Goal: Transaction & Acquisition: Obtain resource

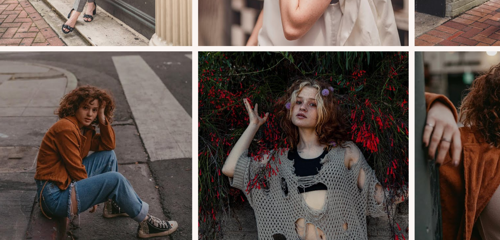
scroll to position [251, 0]
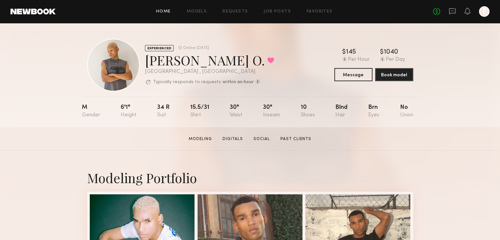
click at [161, 14] on link "Home" at bounding box center [163, 12] width 15 height 4
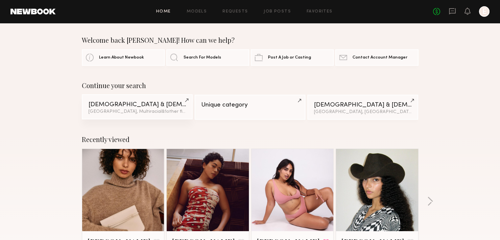
click at [116, 109] on link "Male & Non-binary Models Los Angeles, Multiracial & 1 other filter + 1" at bounding box center [137, 106] width 111 height 25
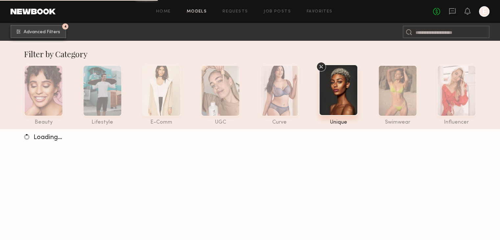
click at [53, 31] on span "Advanced Filters" at bounding box center [42, 32] width 36 height 5
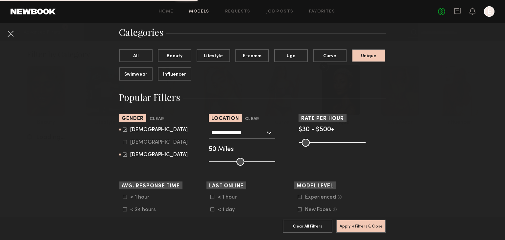
scroll to position [51, 0]
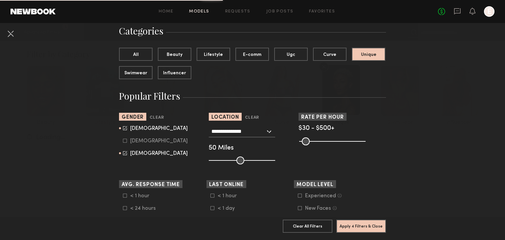
click at [342, 142] on common-range-minmax at bounding box center [331, 141] width 66 height 8
drag, startPoint x: 373, startPoint y: 139, endPoint x: 355, endPoint y: 140, distance: 18.1
click at [355, 140] on div "Pro Tip: Rates are often negotiable. We recommend increasing search max by $50." at bounding box center [341, 141] width 87 height 8
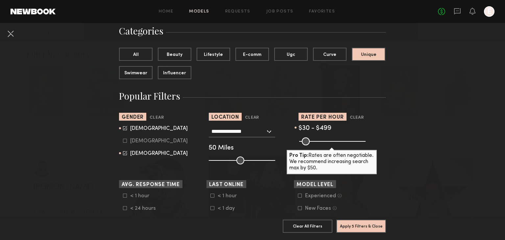
type input "***"
click at [359, 145] on input "range" at bounding box center [332, 141] width 66 height 8
click at [146, 154] on div "[DEMOGRAPHIC_DATA]" at bounding box center [158, 153] width 57 height 4
type input "*"
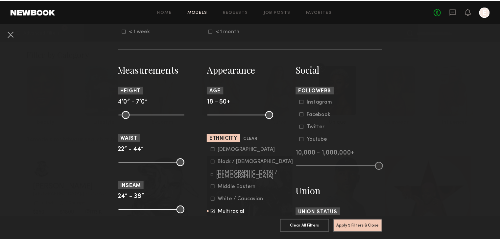
scroll to position [254, 0]
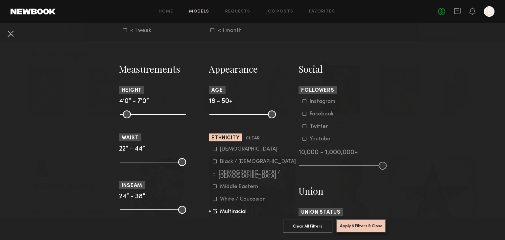
click at [356, 222] on button "Apply 5 Filters & Close" at bounding box center [361, 225] width 50 height 13
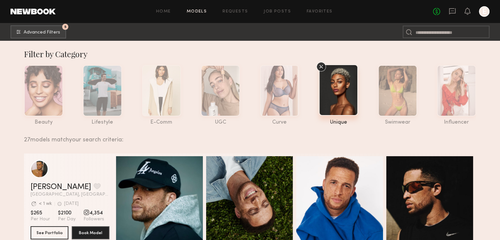
click at [61, 39] on nb-browse-subheader "5 Advanced Filters 5" at bounding box center [250, 32] width 500 height 18
click at [59, 37] on button "5 Advanced Filters" at bounding box center [39, 31] width 56 height 13
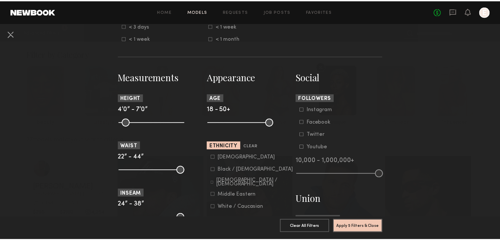
scroll to position [250, 0]
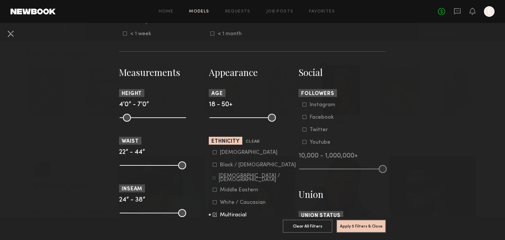
click at [248, 116] on common-range-minmax at bounding box center [242, 117] width 66 height 8
click at [249, 117] on common-range-minmax at bounding box center [242, 117] width 66 height 8
drag, startPoint x: 269, startPoint y: 118, endPoint x: 232, endPoint y: 112, distance: 37.2
type input "**"
click at [232, 114] on input "range" at bounding box center [242, 118] width 66 height 8
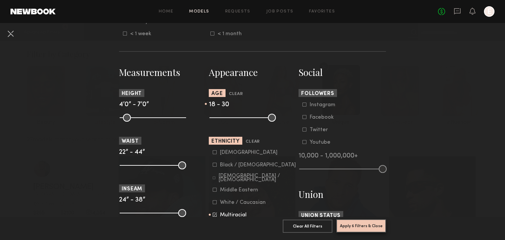
click at [360, 220] on button "Apply 6 Filters & Close" at bounding box center [361, 225] width 50 height 13
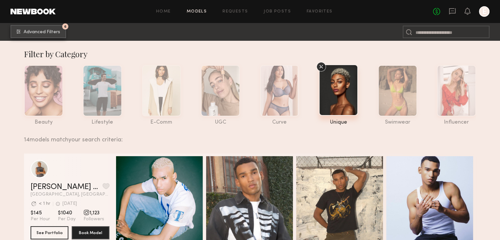
click at [47, 32] on span "Advanced Filters" at bounding box center [42, 32] width 36 height 5
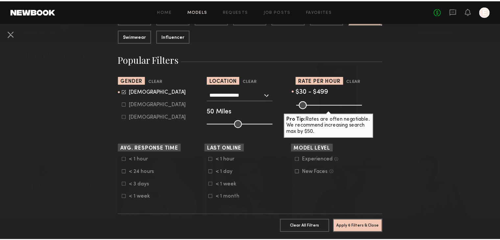
scroll to position [100, 0]
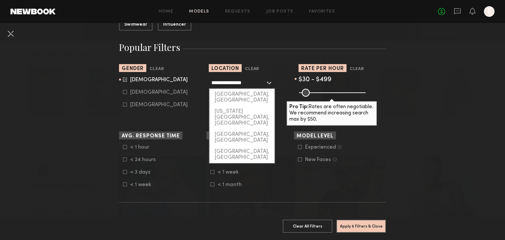
click at [242, 81] on input "**********" at bounding box center [238, 82] width 54 height 11
click at [254, 82] on input "**********" at bounding box center [238, 82] width 54 height 11
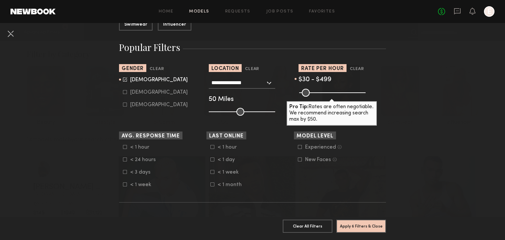
click at [275, 52] on h3 "Popular Filters" at bounding box center [252, 47] width 267 height 12
drag, startPoint x: 232, startPoint y: 110, endPoint x: 308, endPoint y: 121, distance: 77.3
type input "***"
click at [275, 116] on input "range" at bounding box center [242, 112] width 66 height 8
click at [369, 219] on button "Apply 6 Filters & Close" at bounding box center [361, 225] width 50 height 13
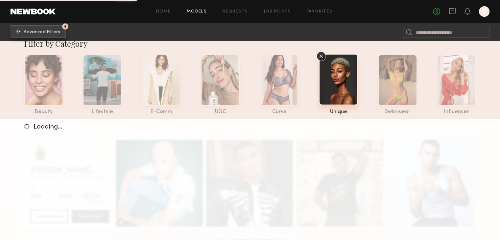
scroll to position [11, 0]
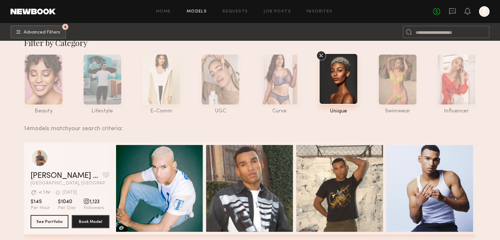
click at [320, 56] on icon at bounding box center [321, 56] width 4 height 4
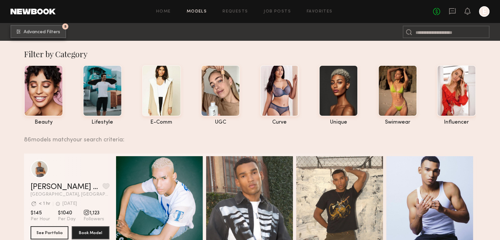
click at [56, 33] on span "Advanced Filters" at bounding box center [42, 32] width 36 height 5
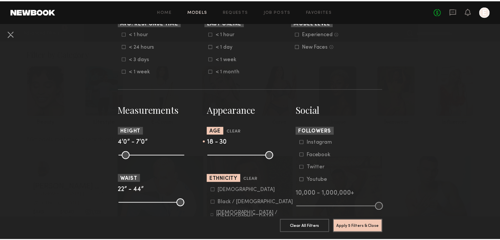
scroll to position [213, 0]
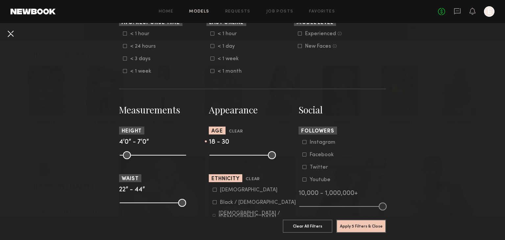
click at [13, 33] on button at bounding box center [10, 33] width 11 height 11
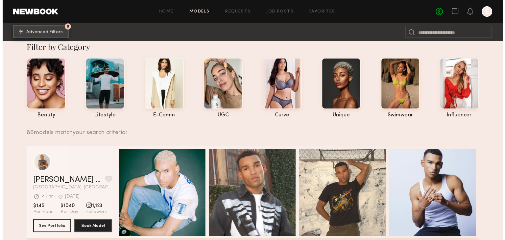
scroll to position [0, 0]
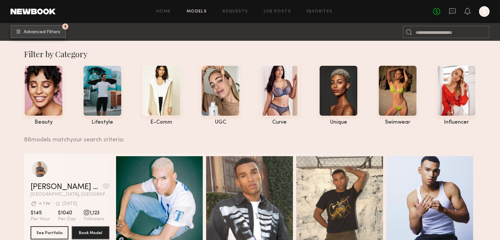
click at [54, 33] on span "Advanced Filters" at bounding box center [42, 32] width 36 height 5
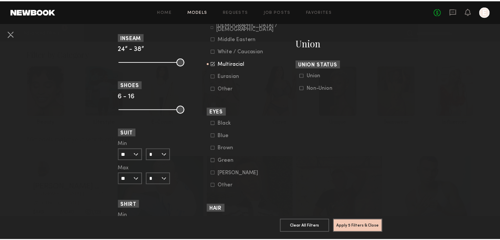
scroll to position [512, 0]
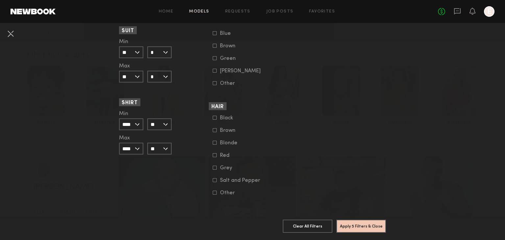
click at [8, 29] on button at bounding box center [10, 33] width 11 height 11
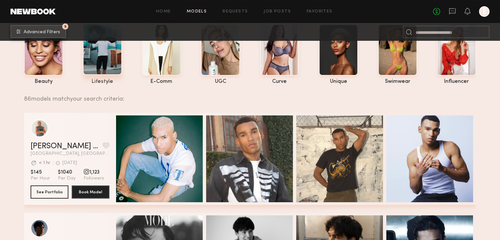
scroll to position [0, 0]
